Goal: Find specific page/section

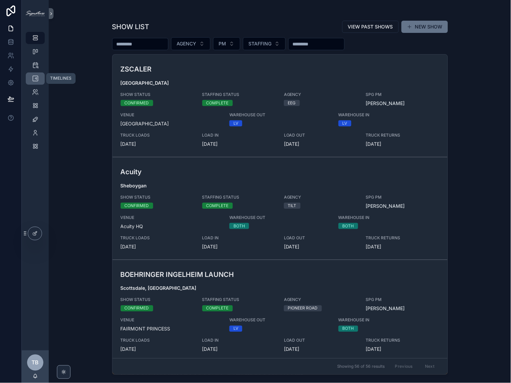
click at [34, 79] on icon "scrollable content" at bounding box center [35, 78] width 7 height 7
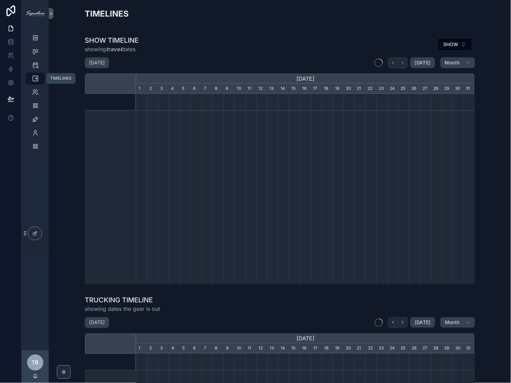
scroll to position [0, 339]
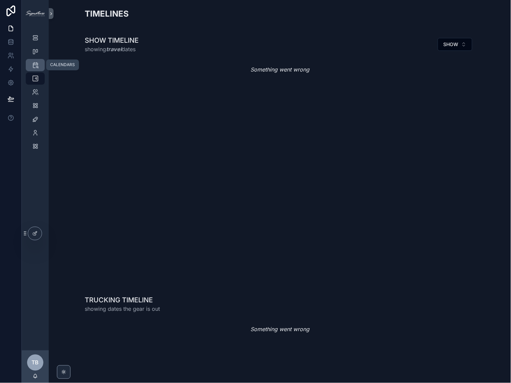
click at [34, 68] on icon "scrollable content" at bounding box center [35, 65] width 7 height 7
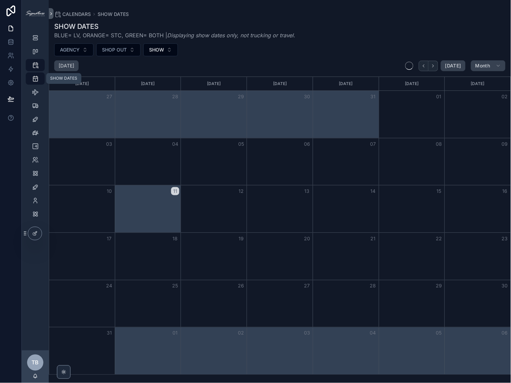
click at [33, 79] on icon "scrollable content" at bounding box center [35, 78] width 7 height 7
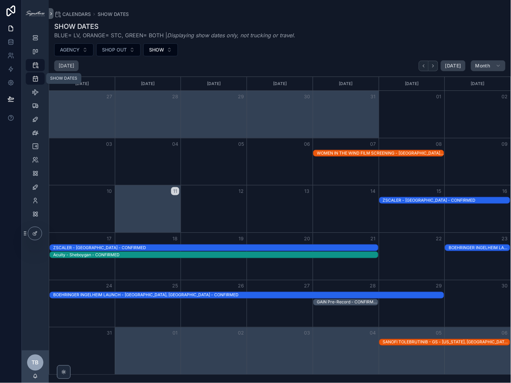
click at [35, 79] on icon "scrollable content" at bounding box center [35, 78] width 7 height 7
click at [33, 62] on icon "scrollable content" at bounding box center [35, 65] width 7 height 7
click at [37, 76] on icon "scrollable content" at bounding box center [35, 78] width 7 height 7
click at [38, 42] on div "SHOW LIST" at bounding box center [35, 38] width 11 height 11
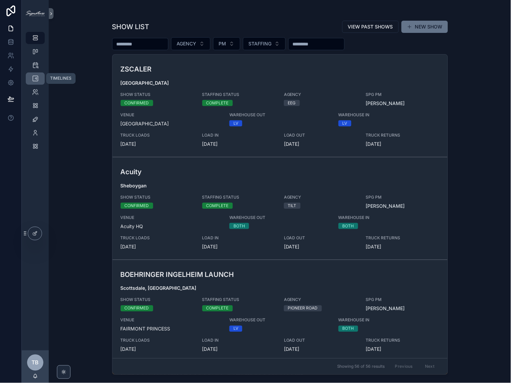
click at [35, 77] on icon "scrollable content" at bounding box center [35, 78] width 7 height 7
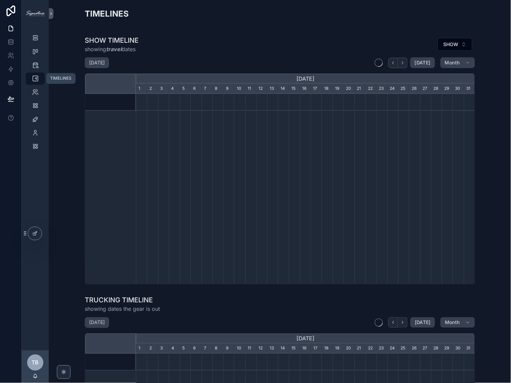
scroll to position [0, 339]
click at [400, 63] on icon "scrollable content" at bounding box center [402, 62] width 5 height 5
click at [319, 42] on div "SHOW TIMELINE showing travel dates SHOW" at bounding box center [280, 45] width 390 height 18
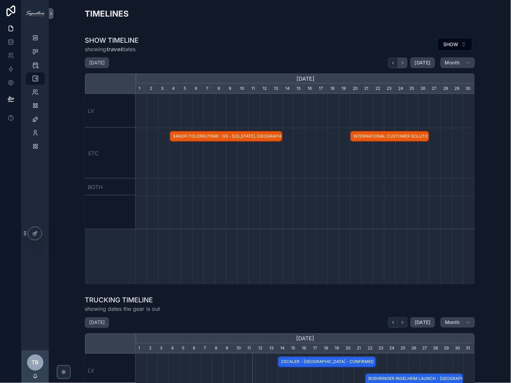
click at [404, 65] on icon "scrollable content" at bounding box center [402, 62] width 5 height 5
